Goal: Task Accomplishment & Management: Manage account settings

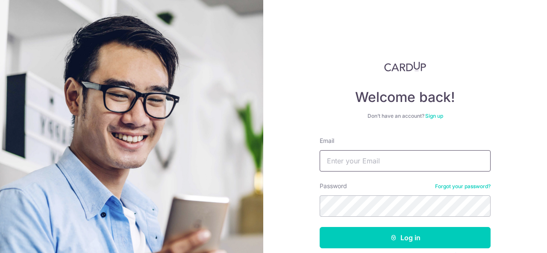
click at [359, 159] on input "Email" at bounding box center [404, 160] width 171 height 21
click at [360, 159] on input "simbalam10" at bounding box center [404, 160] width 171 height 21
click at [428, 160] on input "simbalam18@gmail.com0" at bounding box center [404, 160] width 171 height 21
type input "[EMAIL_ADDRESS][DOMAIN_NAME]"
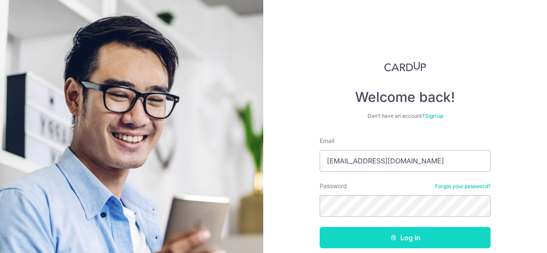
click at [423, 231] on button "Log in" at bounding box center [404, 237] width 171 height 21
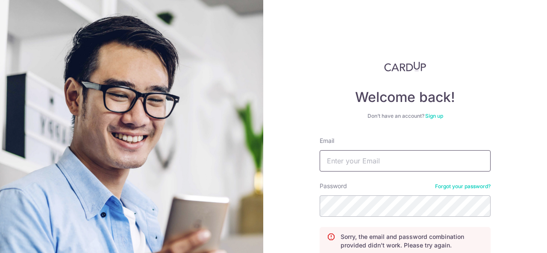
click at [375, 161] on input "Email" at bounding box center [404, 160] width 171 height 21
click at [359, 164] on input "[EMAIL_ADDRESS][DOMAIN_NAME]" at bounding box center [404, 160] width 171 height 21
type input "[EMAIL_ADDRESS][DOMAIN_NAME]"
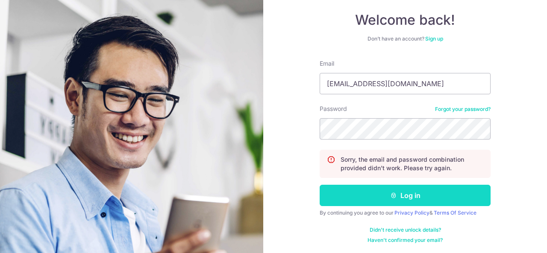
click at [387, 196] on button "Log in" at bounding box center [404, 195] width 171 height 21
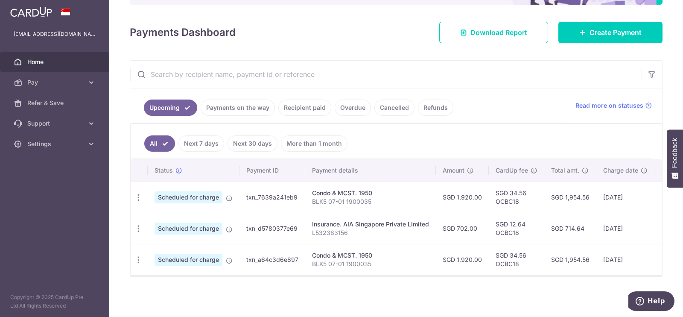
scroll to position [98, 0]
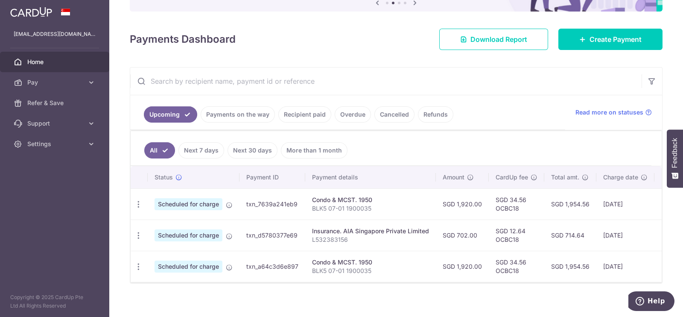
drag, startPoint x: 514, startPoint y: 2, endPoint x: 464, endPoint y: 295, distance: 297.6
click at [464, 295] on div "× Pause Schedule Pause all future payments in this series Pause just this one p…" at bounding box center [396, 158] width 574 height 317
